Goal: Information Seeking & Learning: Learn about a topic

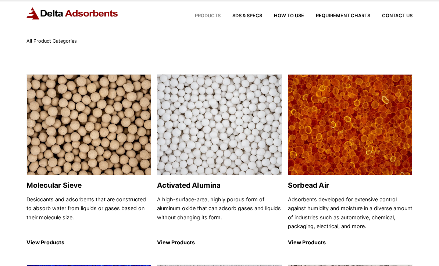
scroll to position [19, 0]
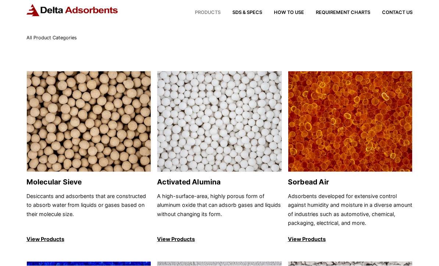
click at [49, 121] on img at bounding box center [89, 122] width 124 height 101
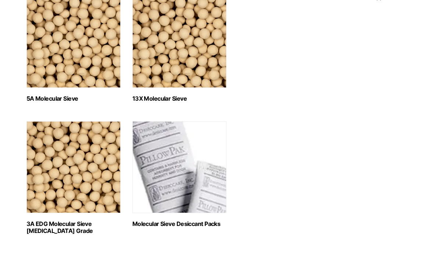
scroll to position [375, 0]
click at [202, 64] on img "Visit product category 13X Molecular Sieve" at bounding box center [179, 42] width 94 height 92
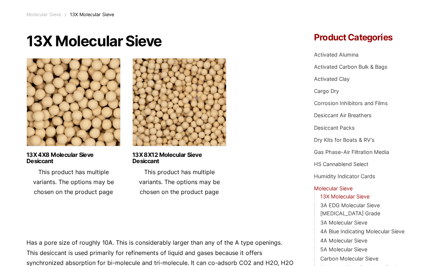
scroll to position [42, 0]
click at [207, 121] on img at bounding box center [179, 104] width 94 height 92
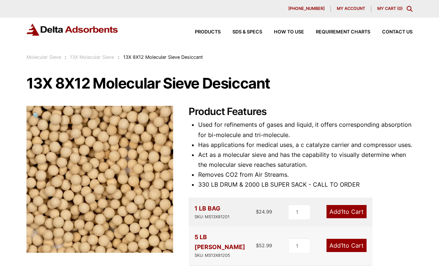
click at [202, 130] on li "Used for refinements of gases and liquid, it offers corresponding absorption fo…" at bounding box center [305, 130] width 214 height 20
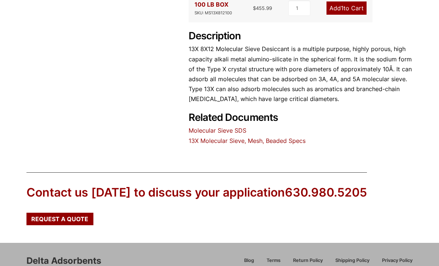
scroll to position [367, 0]
click at [226, 137] on link "13X Molecular Sieve, Mesh, Beaded Specs" at bounding box center [247, 140] width 117 height 7
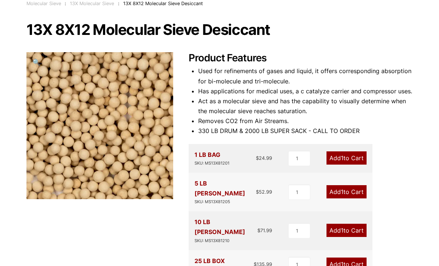
scroll to position [46, 0]
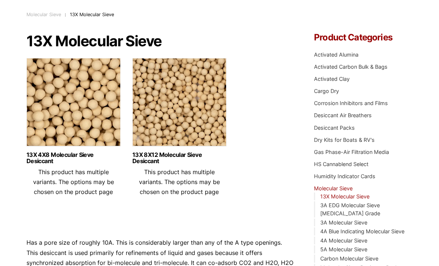
click at [43, 125] on img at bounding box center [73, 104] width 94 height 92
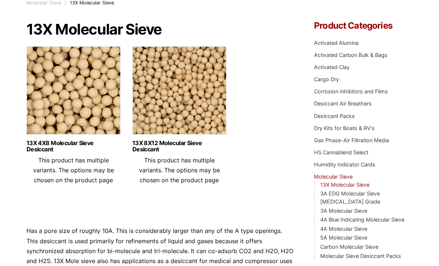
scroll to position [54, 0]
click at [46, 111] on img at bounding box center [73, 93] width 94 height 92
click at [155, 108] on img at bounding box center [179, 92] width 94 height 92
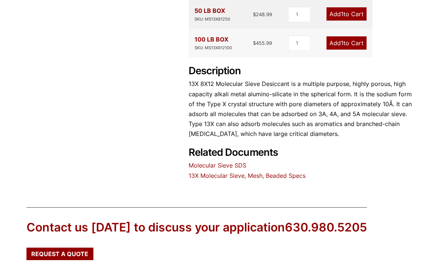
scroll to position [332, 0]
click at [234, 162] on link "Molecular Sieve SDS" at bounding box center [218, 165] width 58 height 7
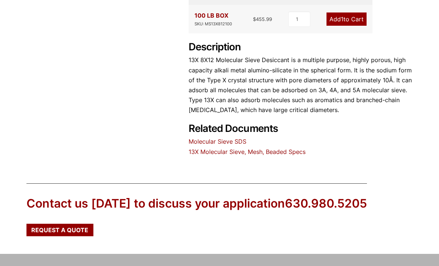
click at [284, 148] on link "13X Molecular Sieve, Mesh, Beaded Specs" at bounding box center [247, 151] width 117 height 7
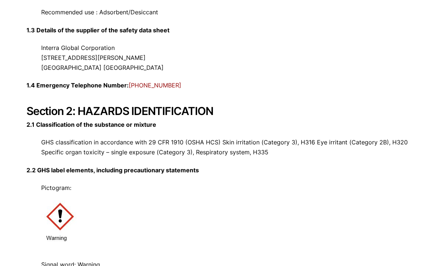
scroll to position [158, 0]
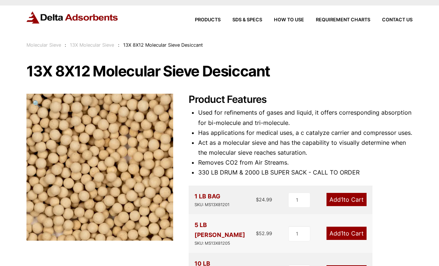
scroll to position [18, 0]
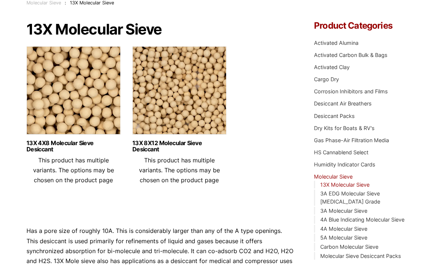
click at [210, 107] on img at bounding box center [179, 92] width 94 height 92
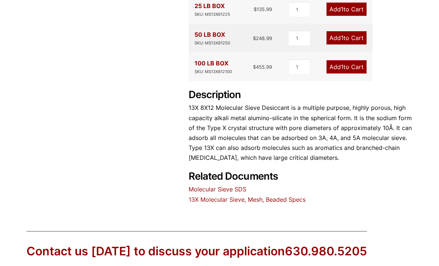
scroll to position [310, 0]
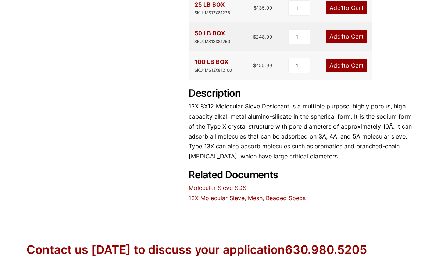
click at [255, 195] on link "13X Molecular Sieve, Mesh, Beaded Specs" at bounding box center [247, 198] width 117 height 7
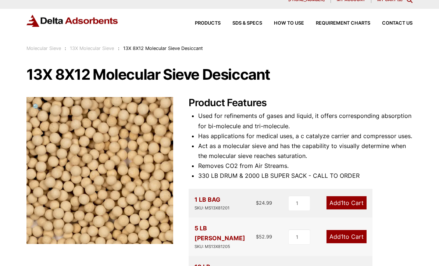
scroll to position [0, 0]
